Goal: Task Accomplishment & Management: Manage account settings

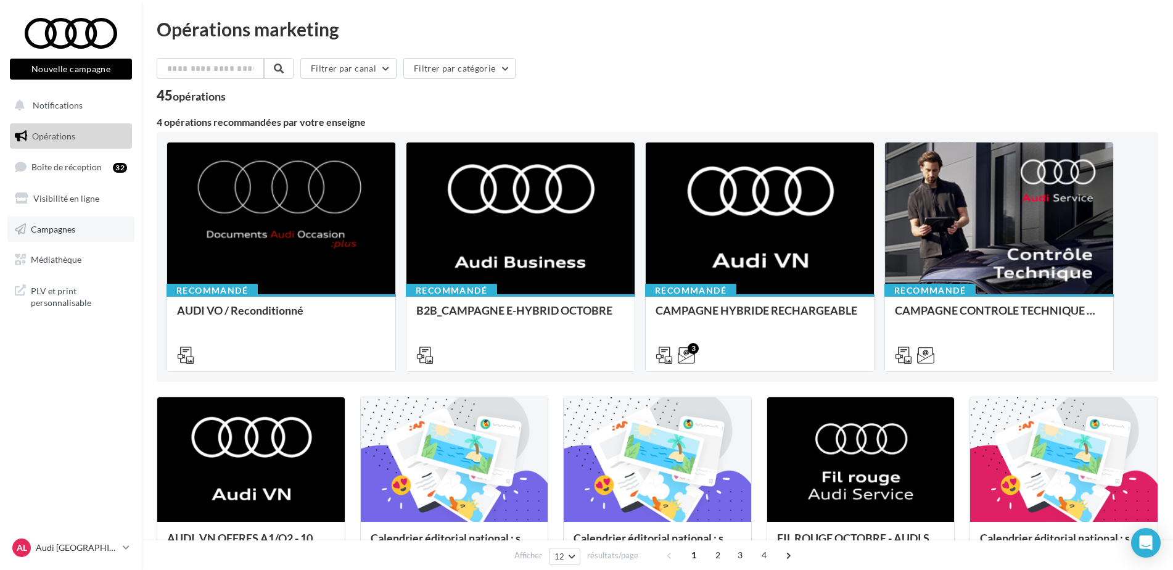
click at [85, 232] on link "Campagnes" at bounding box center [70, 229] width 127 height 26
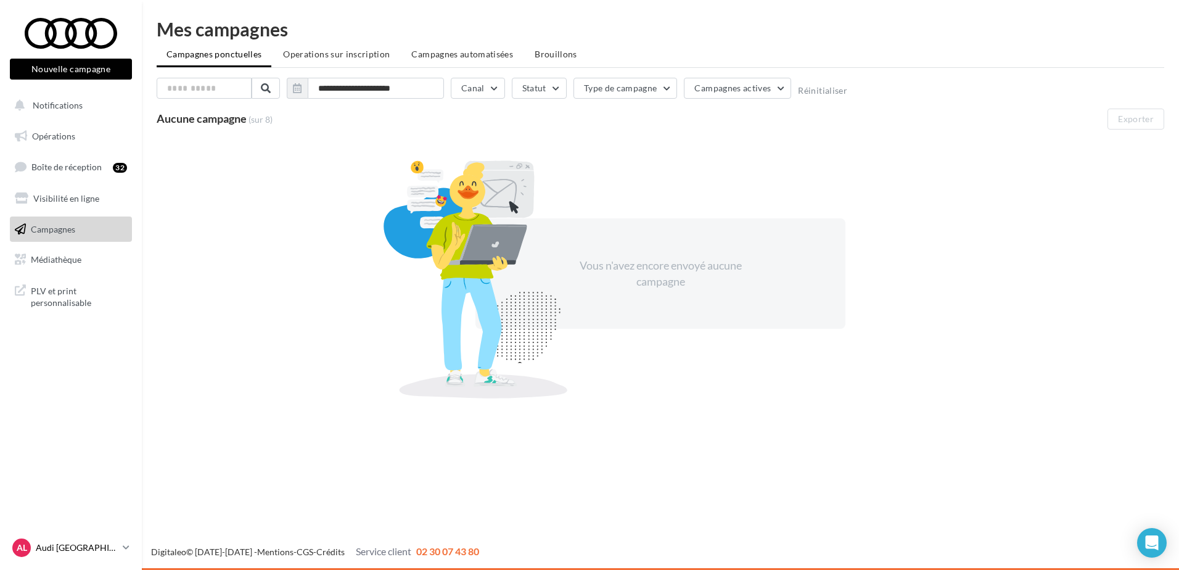
click at [111, 543] on p "Audi [GEOGRAPHIC_DATA][PERSON_NAME]" at bounding box center [77, 547] width 82 height 12
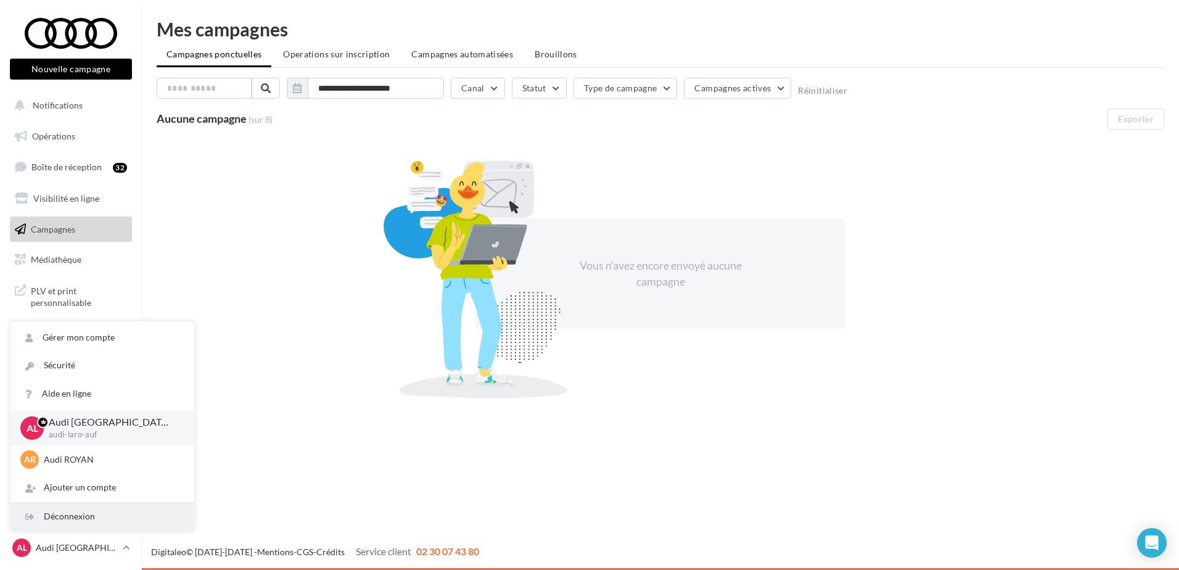
click at [82, 524] on div "Déconnexion" at bounding box center [102, 517] width 184 height 28
